Goal: Share content: Share content

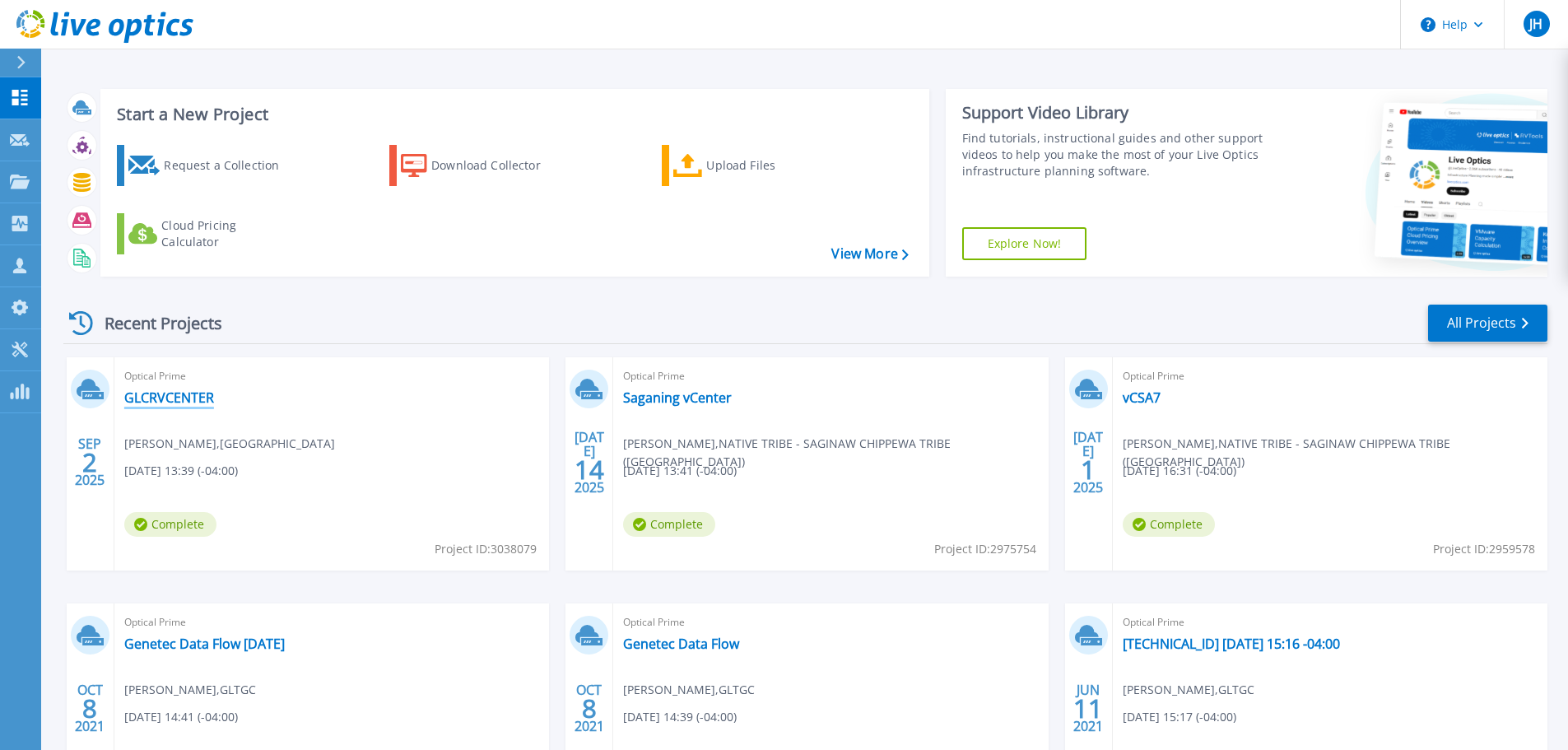
click at [169, 402] on link "GLCRVCENTER" at bounding box center [169, 397] width 90 height 16
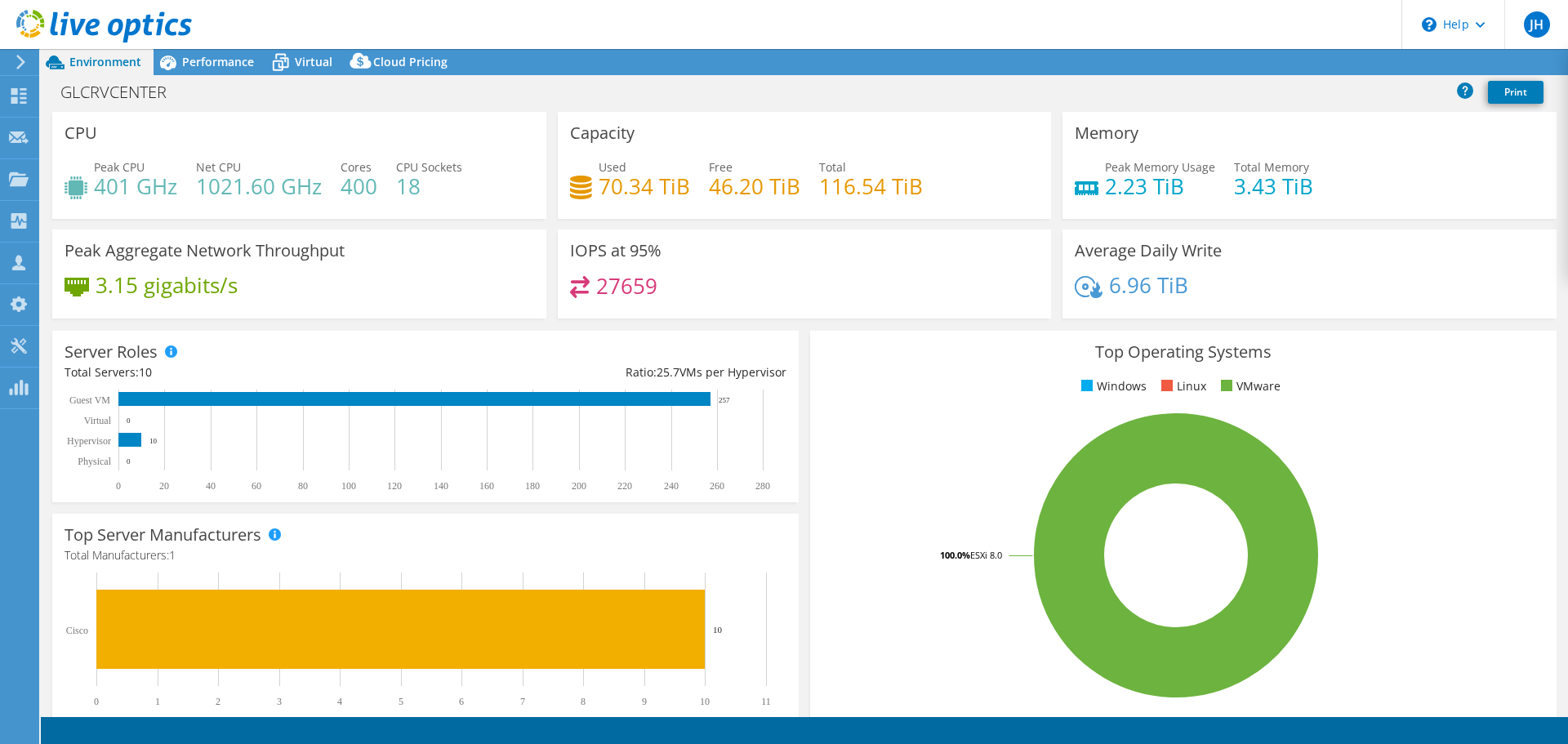
select select "USD"
click at [1359, 61] on link "Share" at bounding box center [1364, 62] width 67 height 25
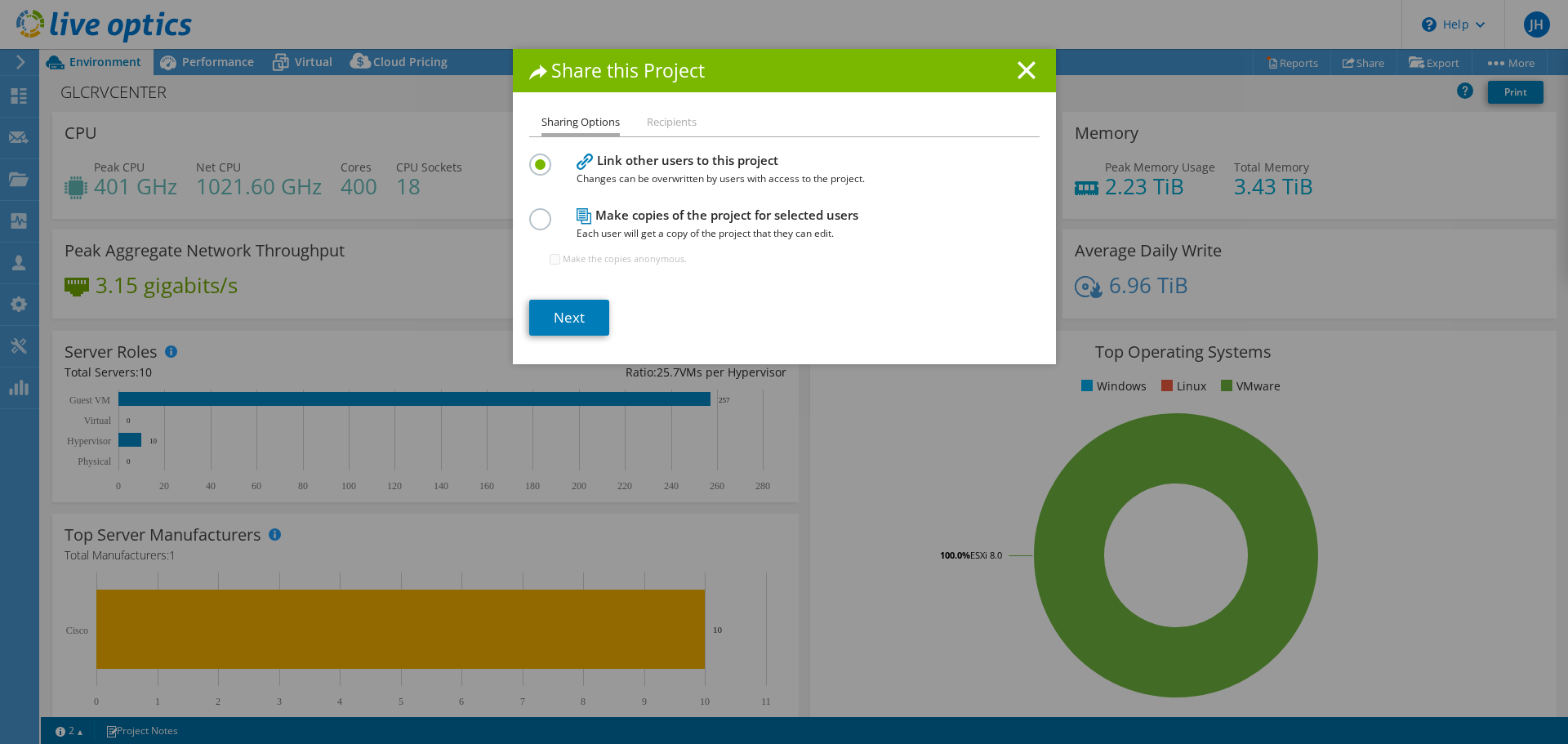
click at [677, 127] on li "Recipients" at bounding box center [671, 123] width 50 height 21
click at [582, 122] on li "Sharing Options" at bounding box center [580, 124] width 78 height 24
click at [572, 319] on link "Next" at bounding box center [569, 317] width 80 height 36
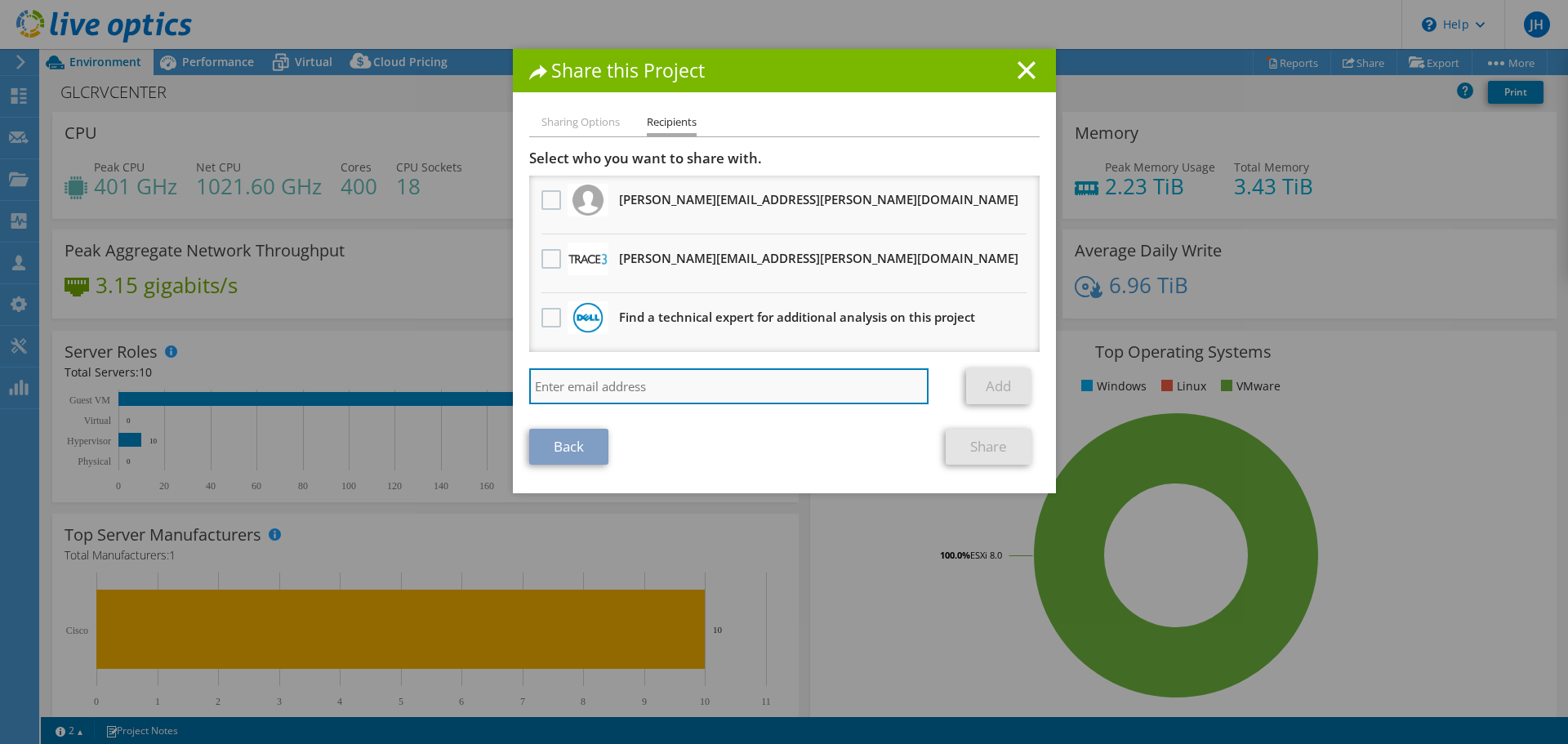
click at [650, 385] on input "search" at bounding box center [729, 386] width 400 height 36
paste input "[PERSON_NAME][EMAIL_ADDRESS][PERSON_NAME][DOMAIN_NAME]"
type input "[PERSON_NAME][EMAIL_ADDRESS][PERSON_NAME][DOMAIN_NAME]"
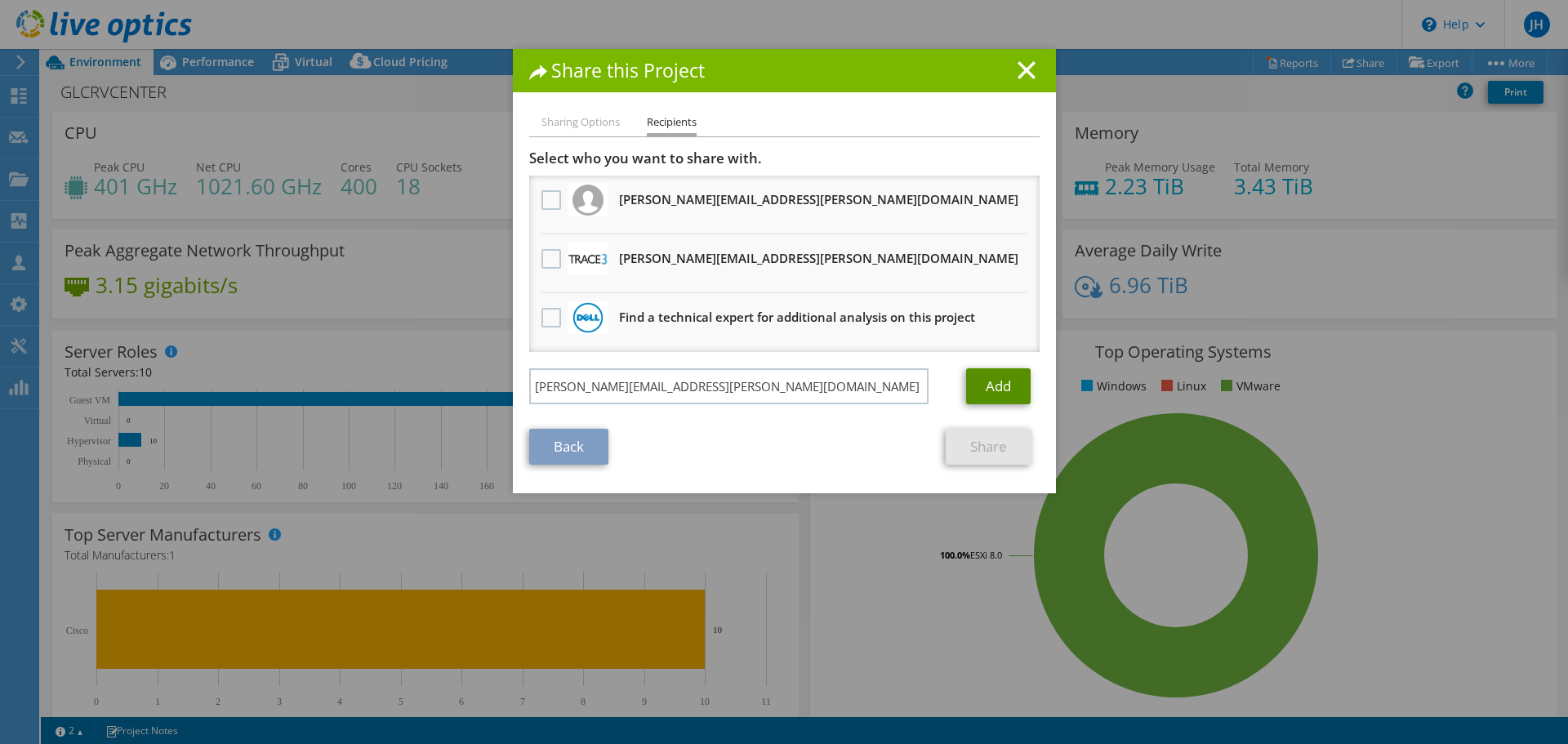
click at [985, 381] on link "Add" at bounding box center [998, 386] width 65 height 36
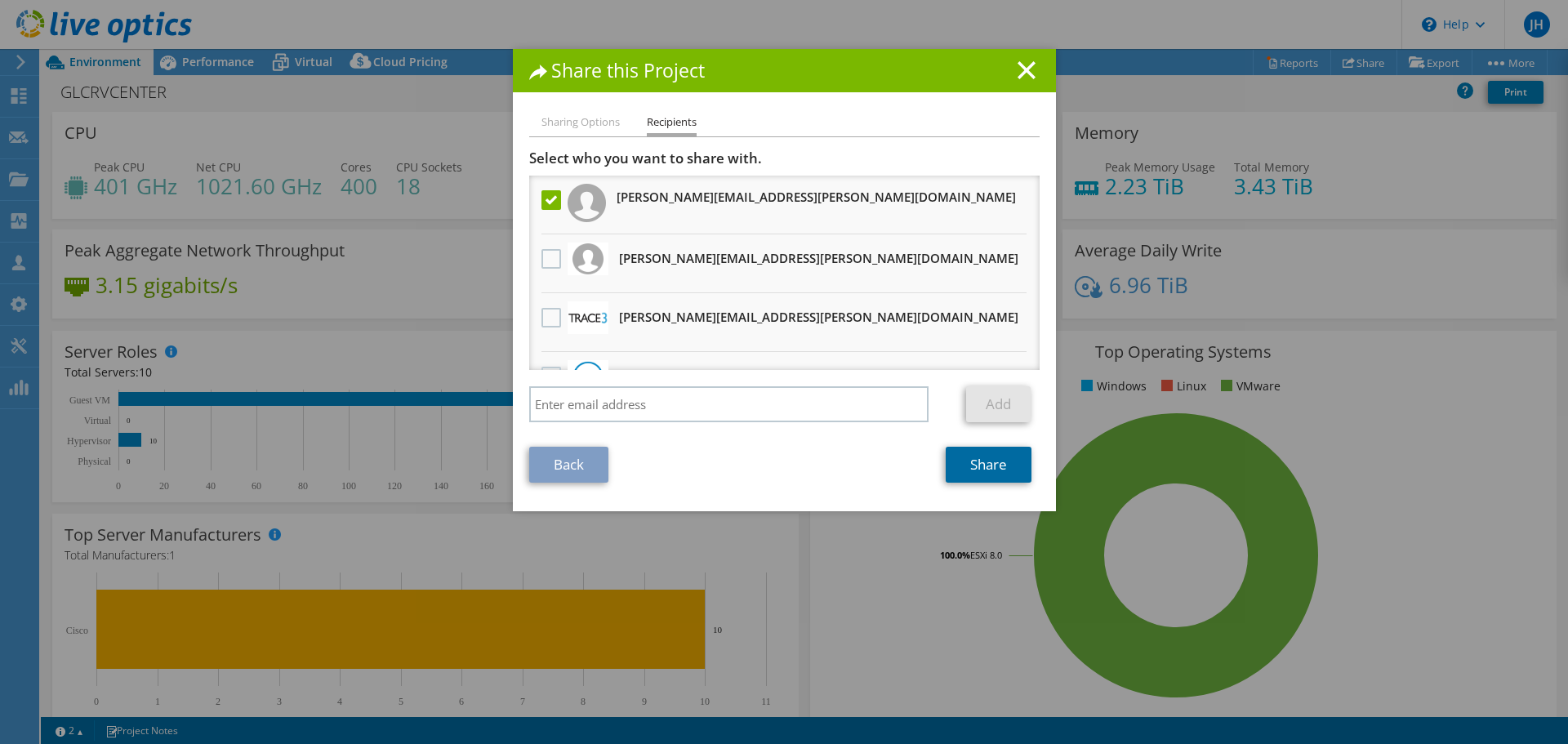
click at [989, 463] on link "Share" at bounding box center [988, 464] width 86 height 36
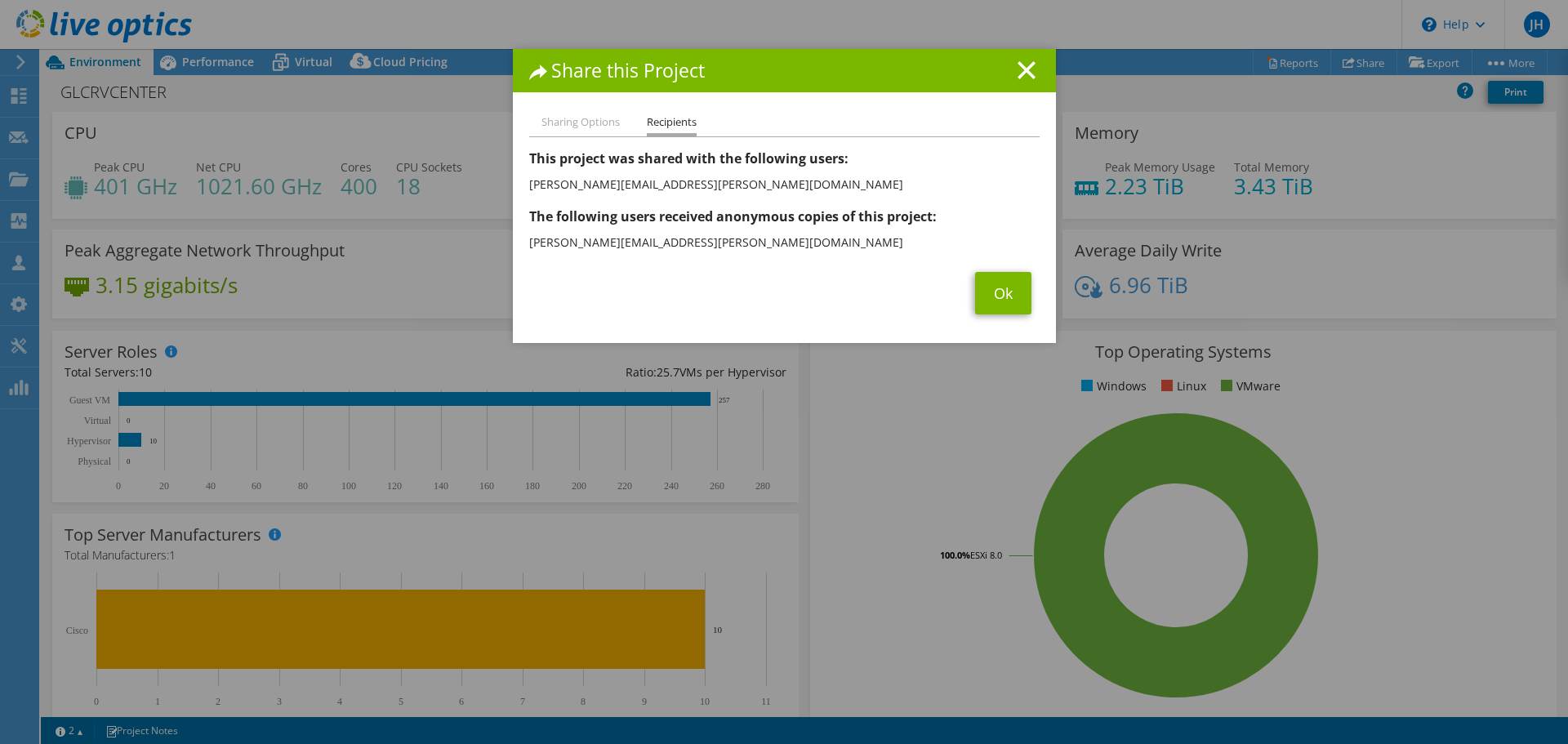
click at [582, 121] on li "Sharing Options" at bounding box center [580, 123] width 78 height 21
click at [978, 286] on link "Ok" at bounding box center [1004, 293] width 57 height 42
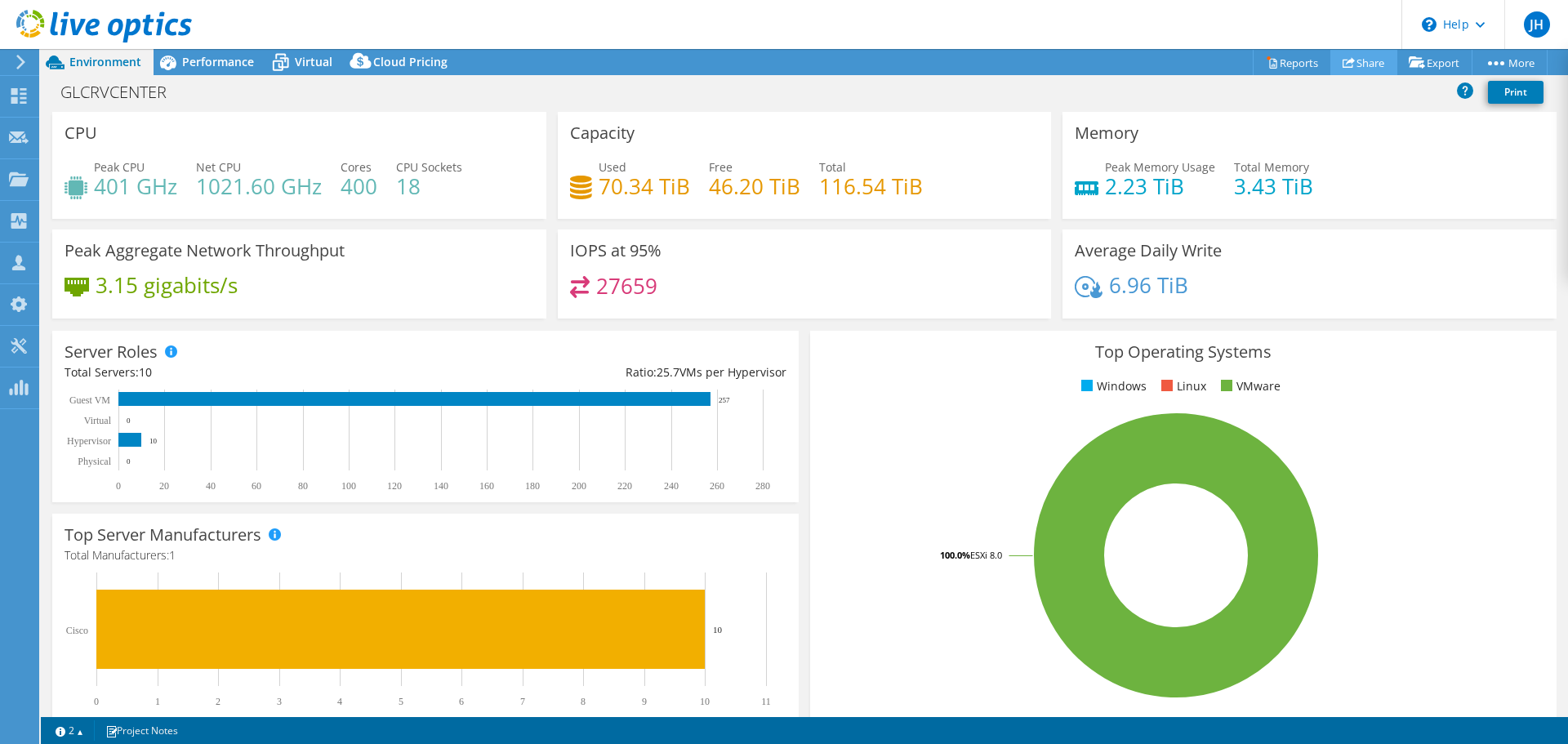
click at [1360, 65] on link "Share" at bounding box center [1364, 62] width 67 height 25
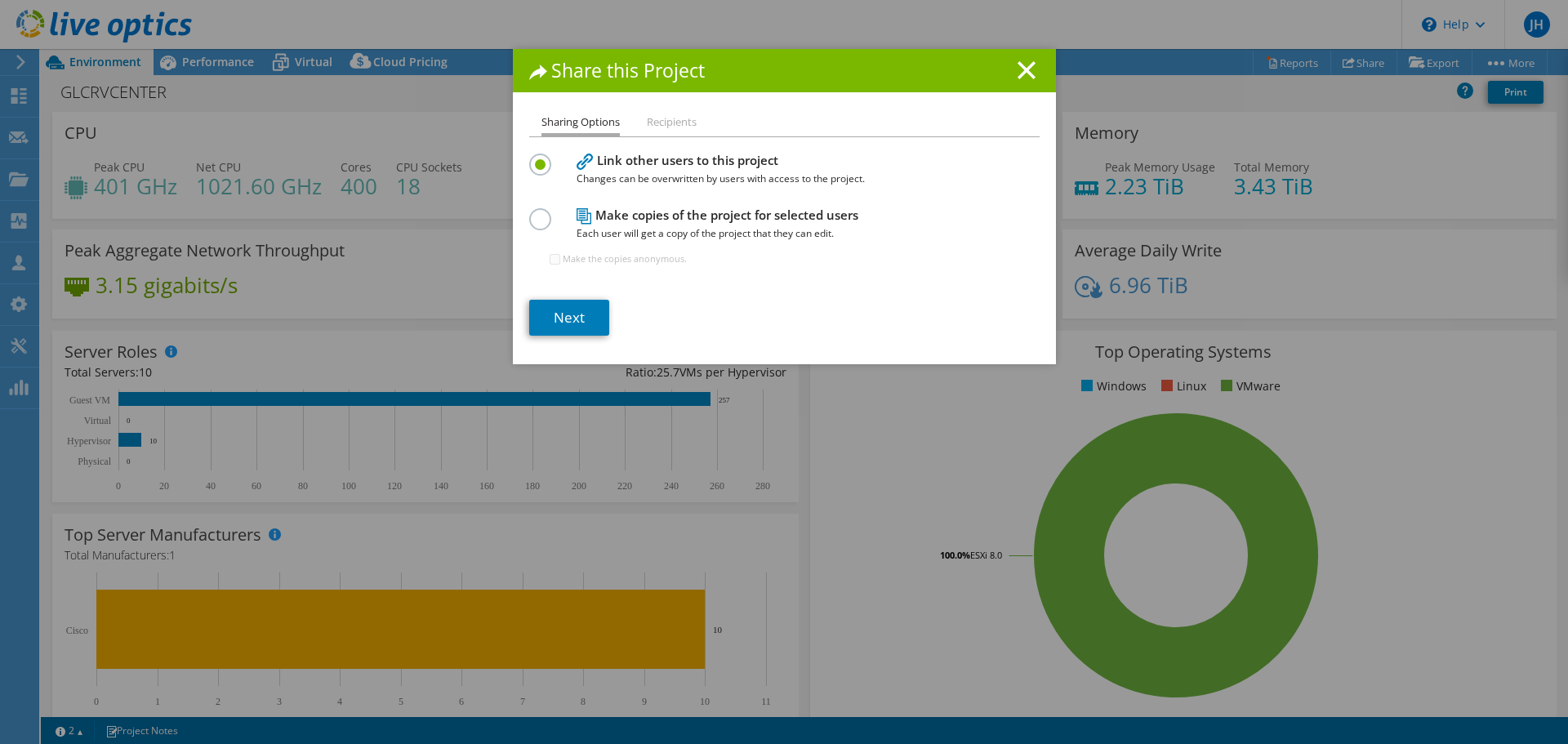
click at [594, 111] on div "Share this Project Sharing Options Recipients Link other users to this project …" at bounding box center [784, 206] width 543 height 315
click at [540, 213] on label at bounding box center [543, 210] width 28 height 4
click at [0, 0] on input "radio" at bounding box center [0, 0] width 0 height 0
click at [550, 261] on input "Make the copies anonymous." at bounding box center [555, 259] width 10 height 10
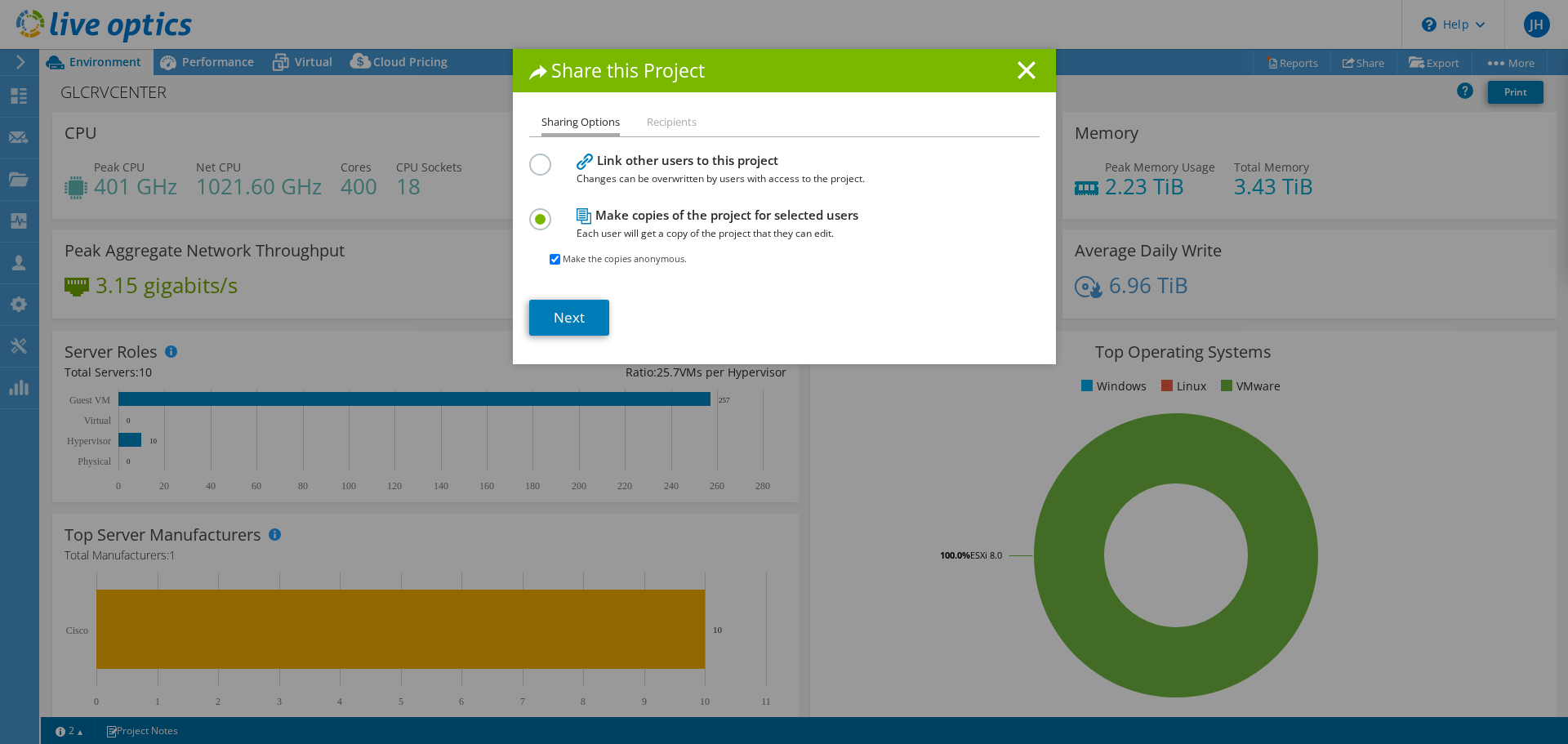
checkbox input "false"
click at [535, 157] on label at bounding box center [543, 155] width 28 height 4
click at [0, 0] on input "radio" at bounding box center [0, 0] width 0 height 0
click at [1022, 68] on line at bounding box center [1026, 70] width 16 height 16
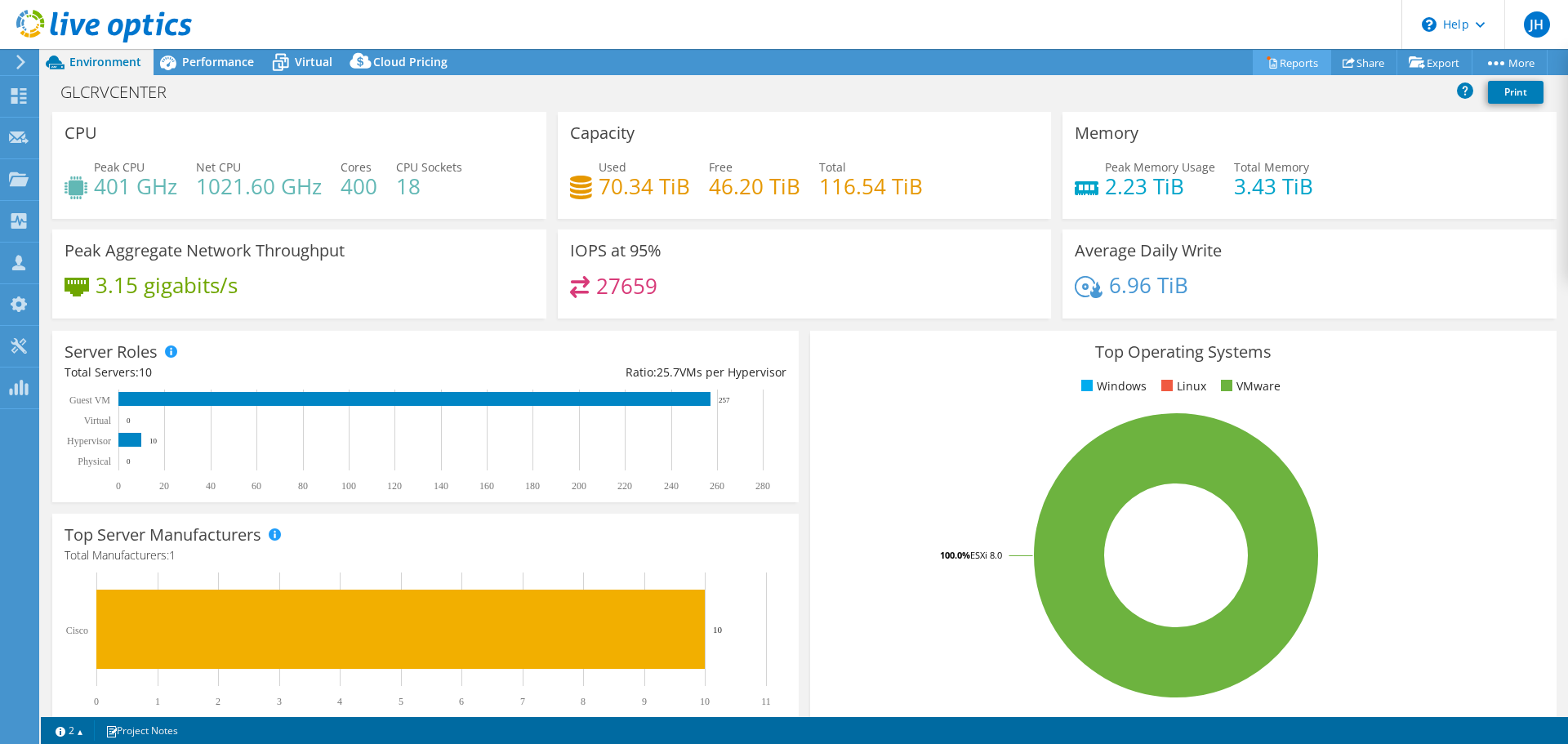
click at [1295, 64] on link "Reports" at bounding box center [1292, 62] width 78 height 25
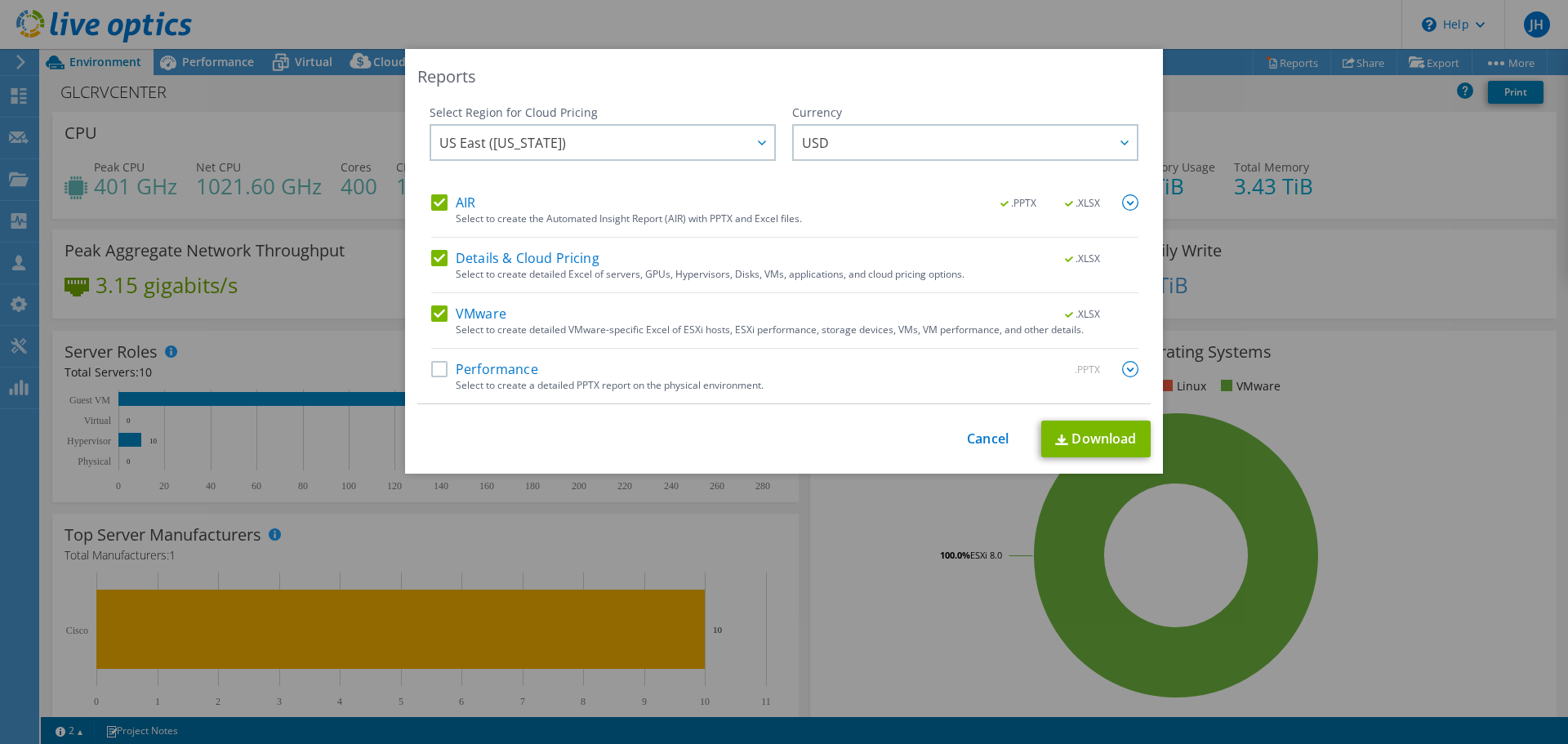
click at [431, 199] on label "AIR" at bounding box center [453, 202] width 44 height 16
click at [0, 0] on input "AIR" at bounding box center [0, 0] width 0 height 0
click at [433, 258] on label "Details & Cloud Pricing" at bounding box center [515, 257] width 169 height 16
click at [0, 0] on input "Details & Cloud Pricing" at bounding box center [0, 0] width 0 height 0
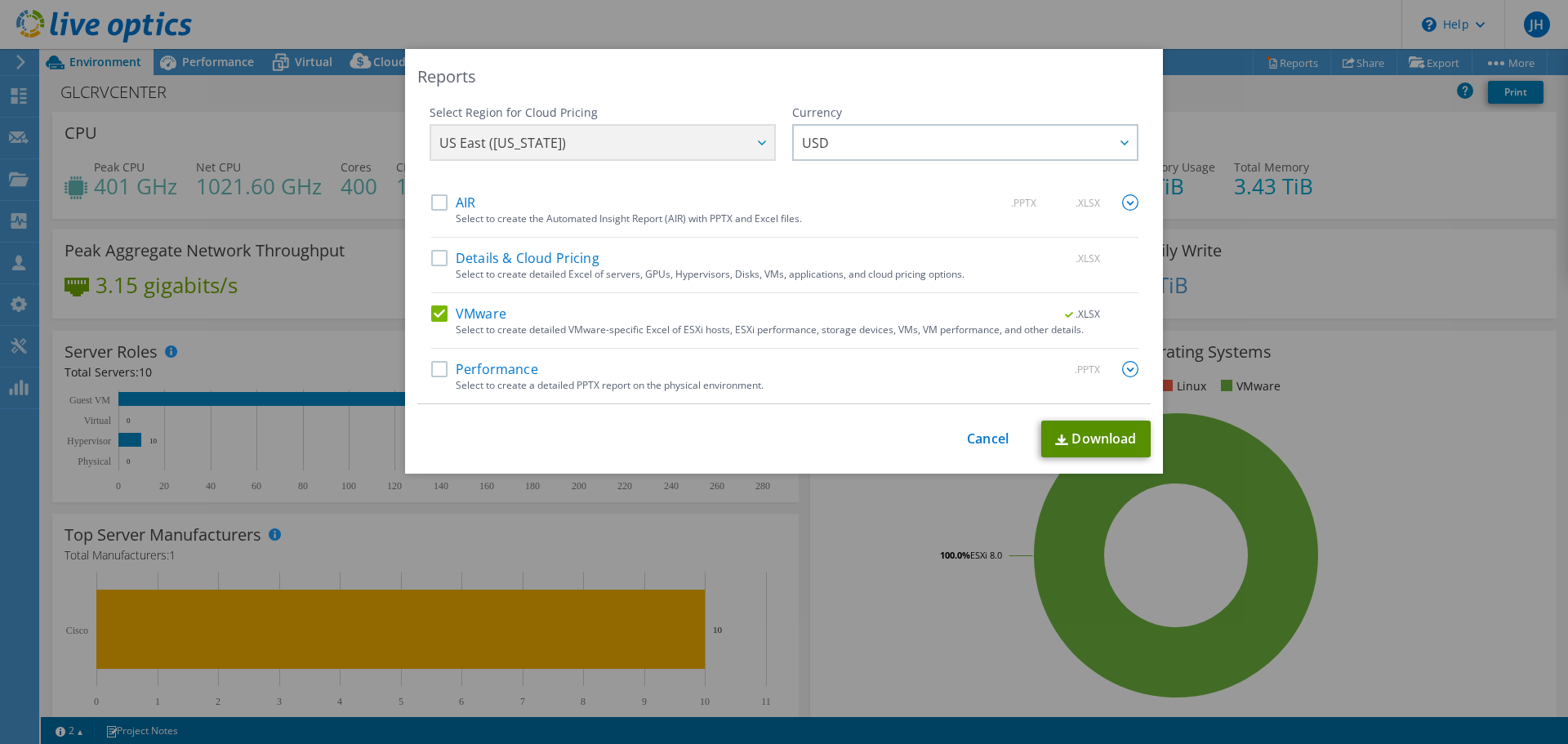
click at [1117, 436] on link "Download" at bounding box center [1096, 439] width 109 height 37
click at [978, 439] on link "Cancel" at bounding box center [988, 439] width 41 height 15
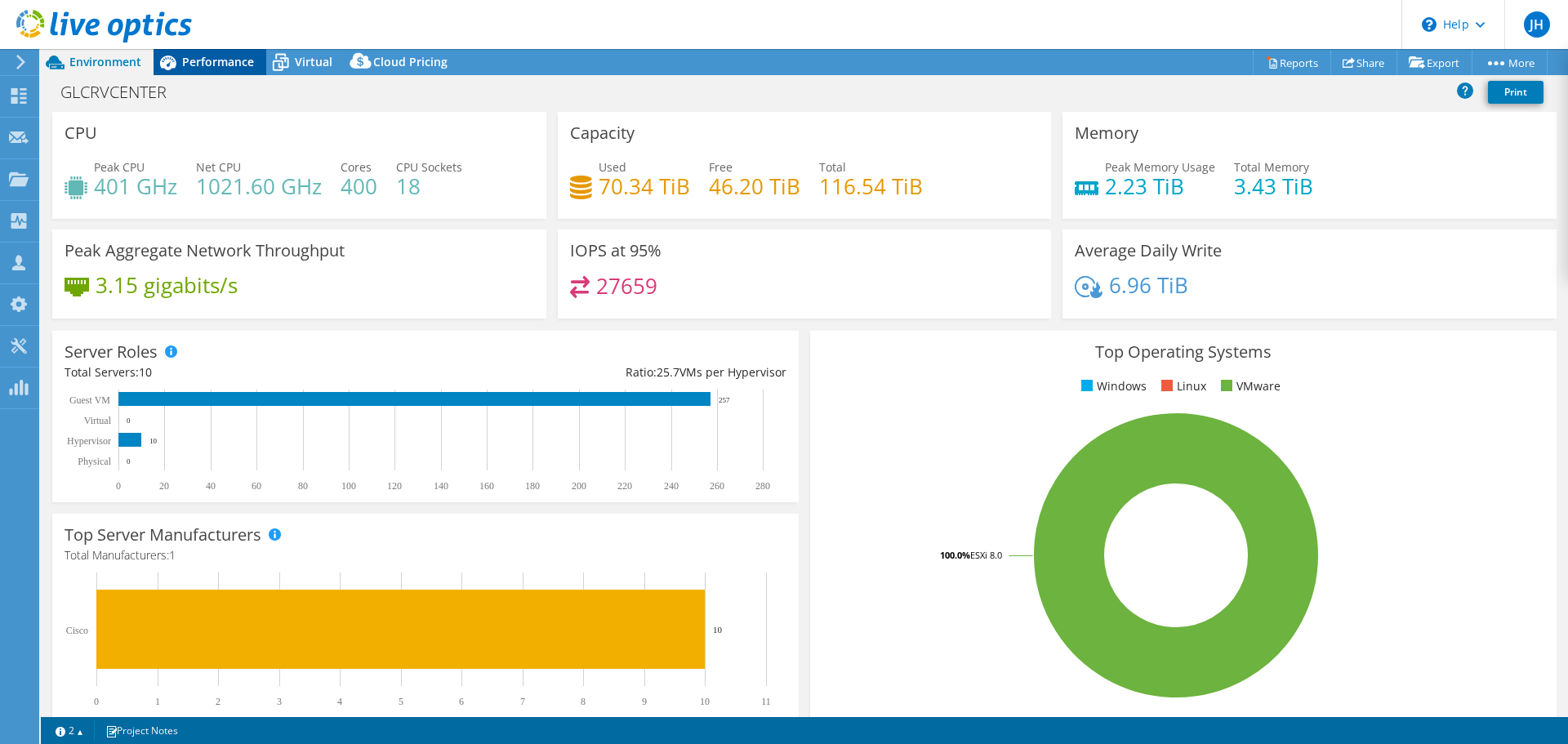
click at [214, 61] on span "Performance" at bounding box center [218, 61] width 72 height 15
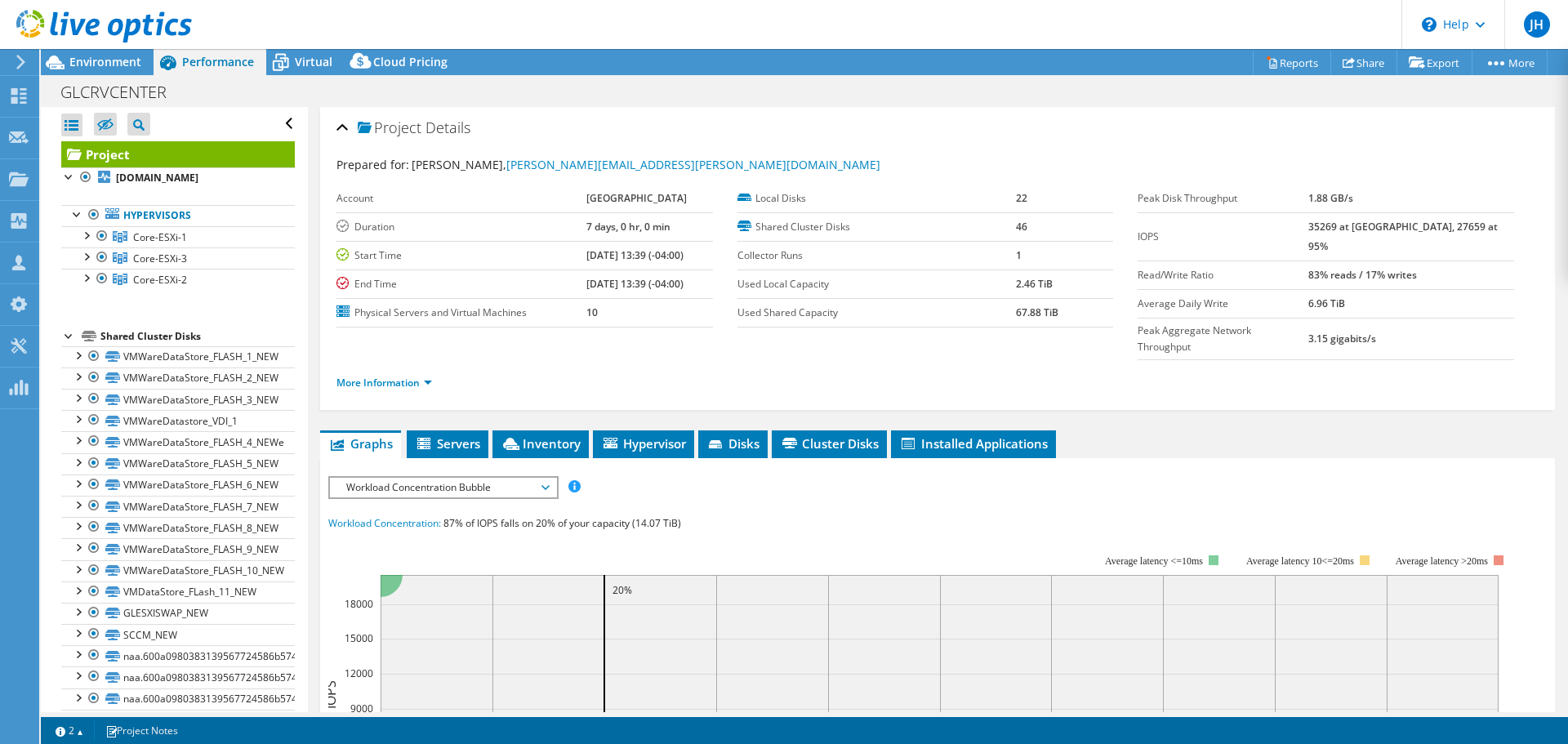
scroll to position [137, 0]
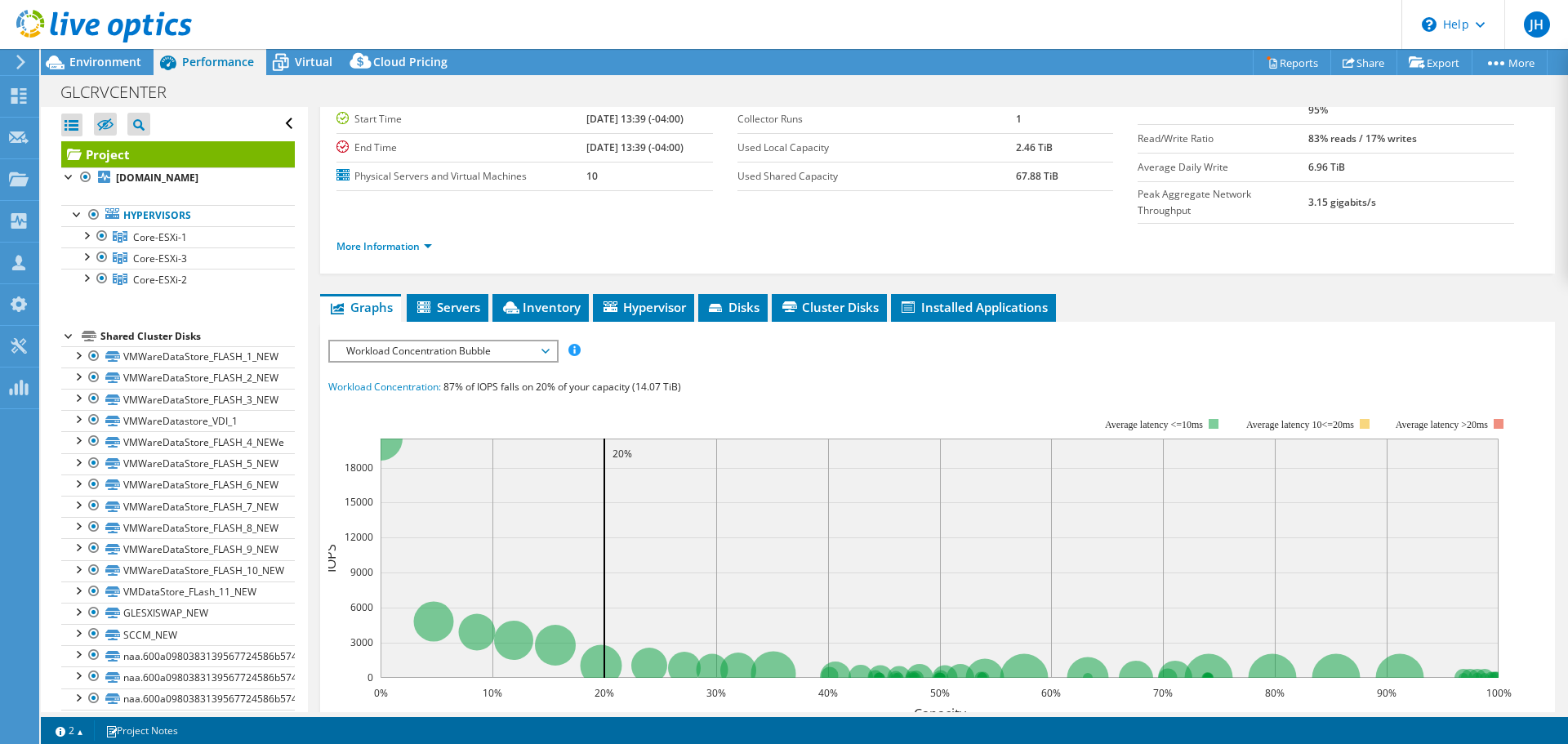
click at [964, 299] on span "Installed Applications" at bounding box center [974, 306] width 149 height 16
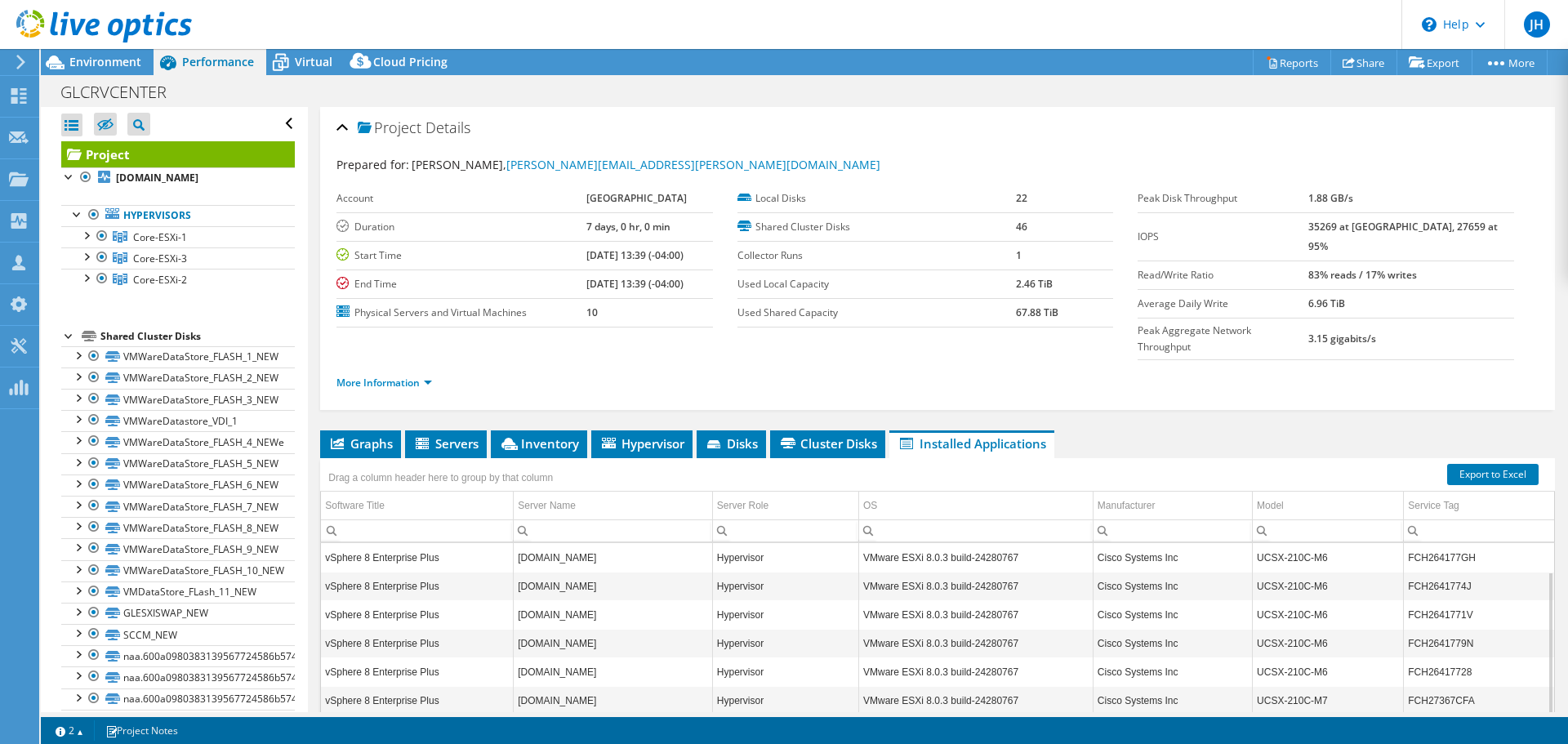
scroll to position [122, 0]
